Goal: Transaction & Acquisition: Book appointment/travel/reservation

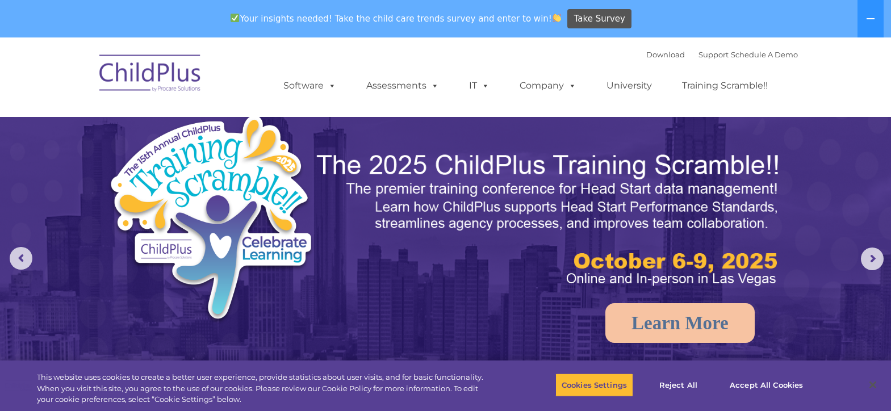
select select "MEDIUM"
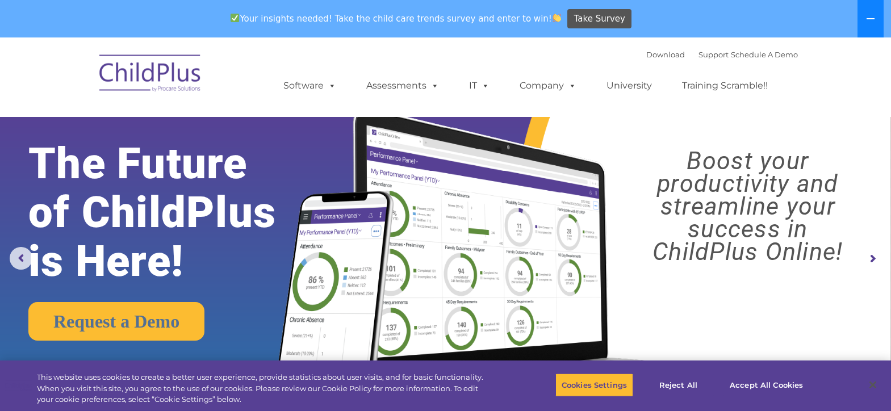
click at [865, 17] on button at bounding box center [870, 18] width 26 height 37
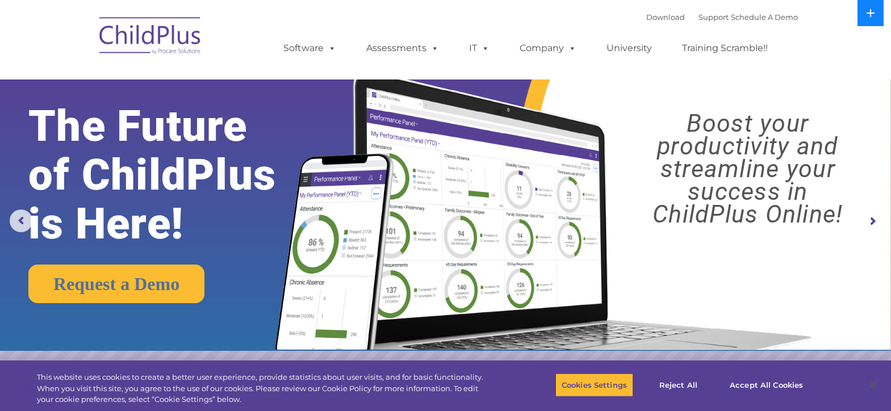
click at [869, 13] on icon at bounding box center [870, 13] width 8 height 8
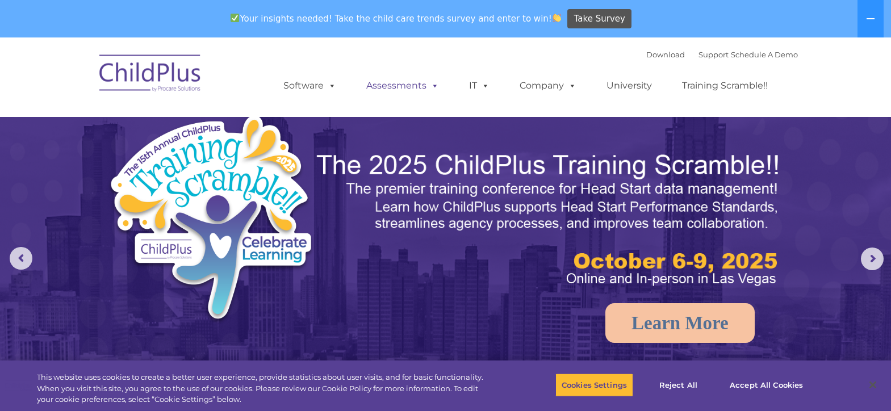
select select "MEDIUM"
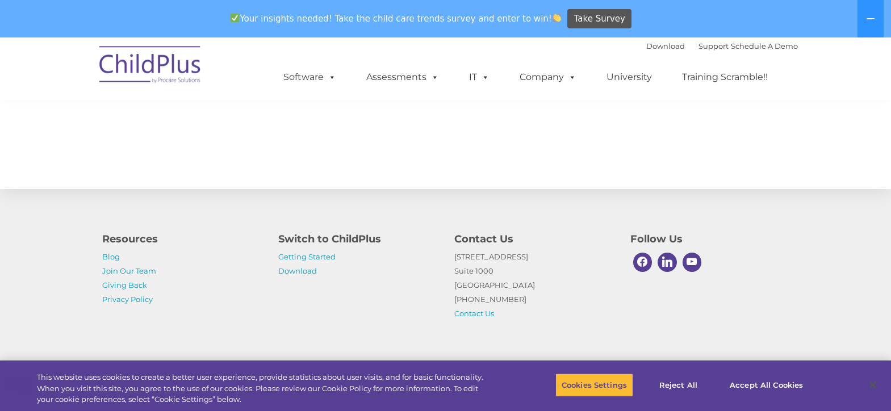
scroll to position [1288, 0]
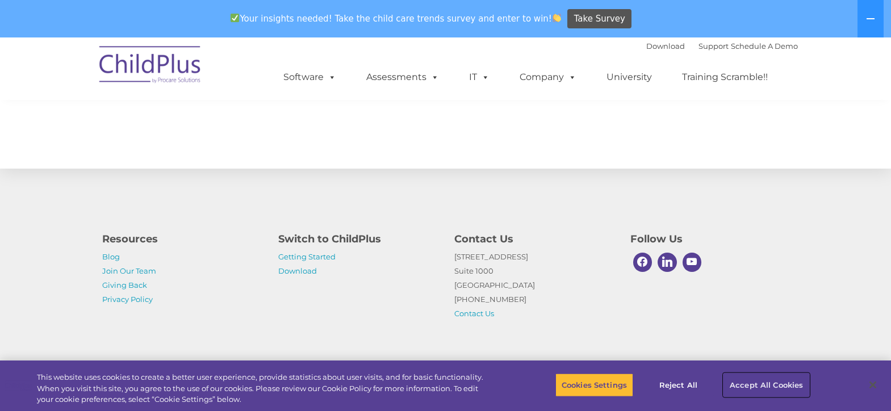
click at [749, 382] on button "Accept All Cookies" at bounding box center [766, 385] width 86 height 24
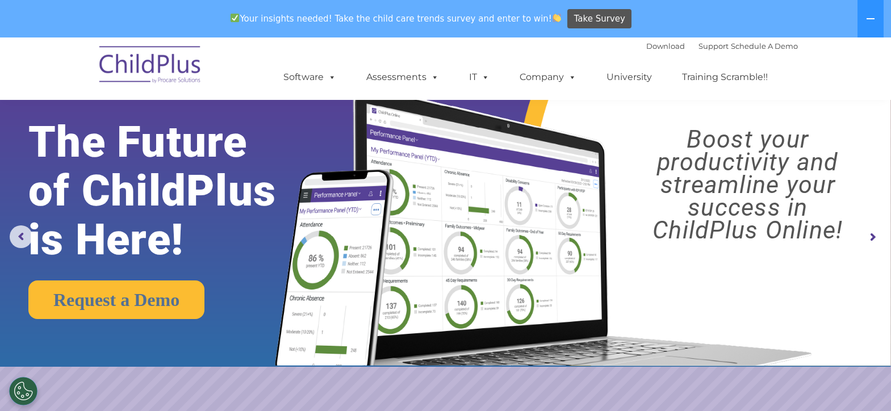
scroll to position [0, 0]
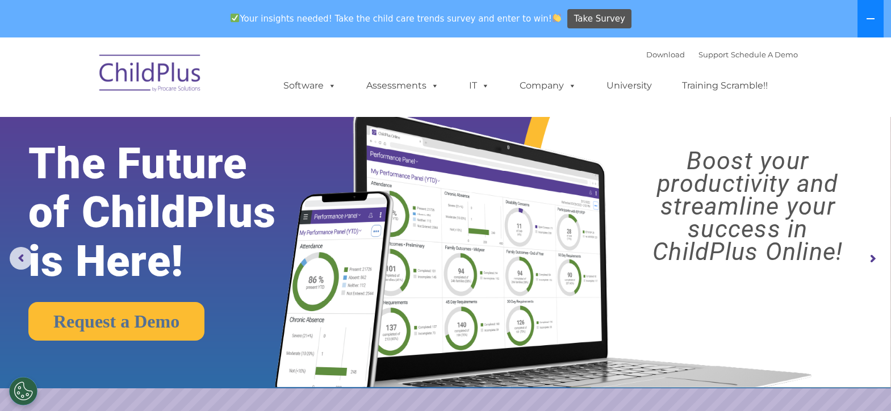
click at [865, 26] on button at bounding box center [870, 18] width 26 height 37
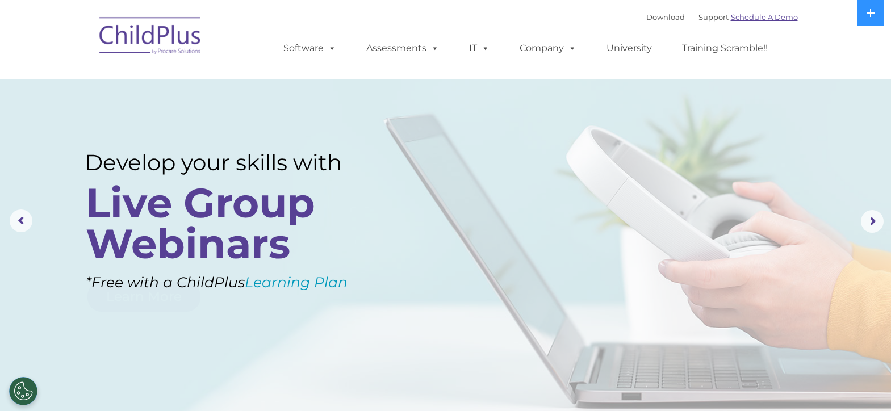
click at [749, 17] on link "Schedule A Demo" at bounding box center [764, 16] width 67 height 9
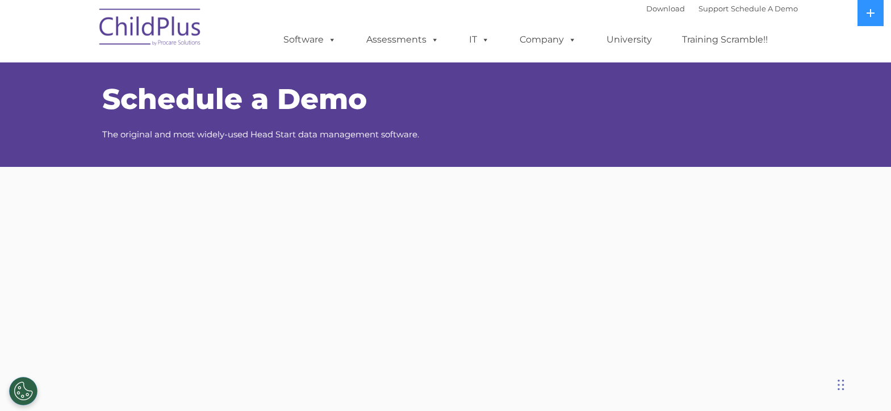
click at [711, 41] on link "Training Scramble!!" at bounding box center [725, 39] width 108 height 23
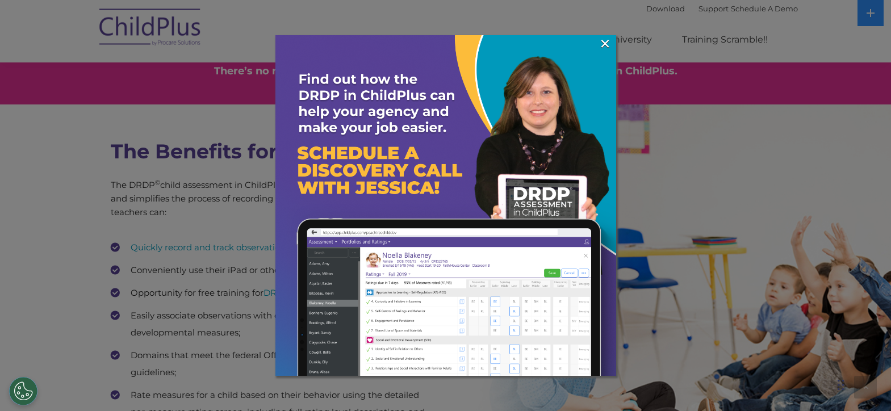
scroll to position [1461, 0]
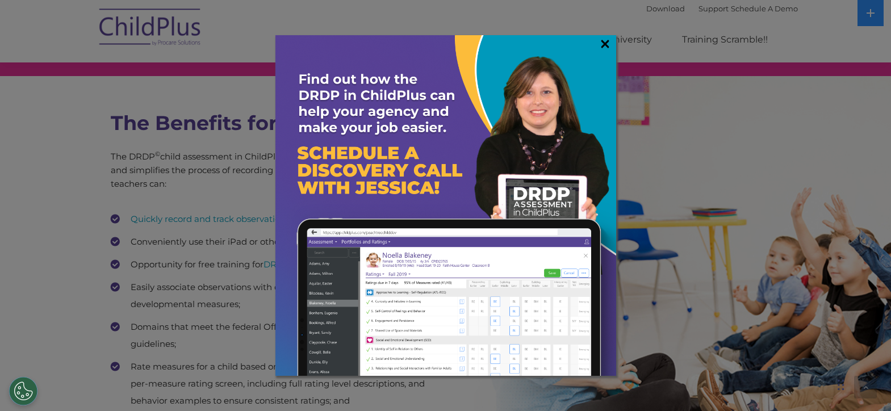
click at [605, 43] on link "×" at bounding box center [604, 43] width 13 height 11
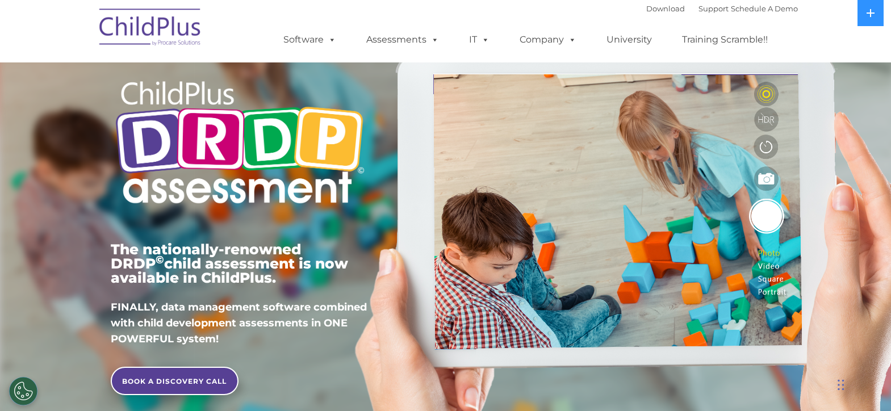
scroll to position [0, 0]
